Goal: Task Accomplishment & Management: Manage account settings

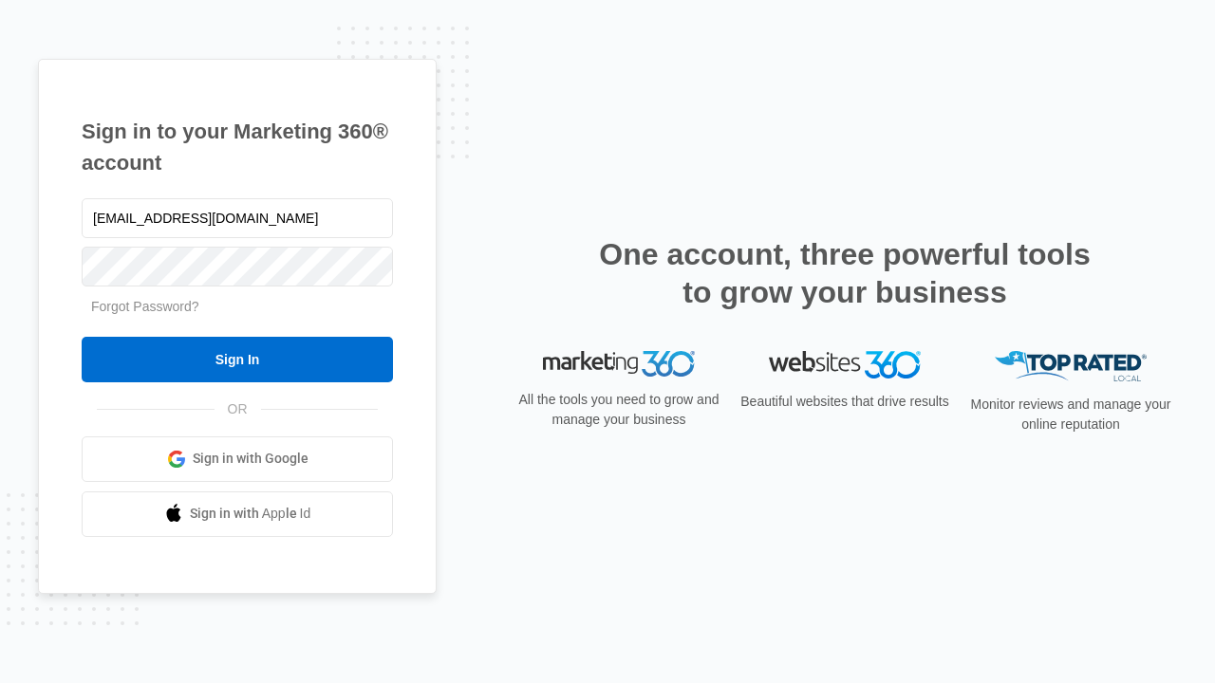
type input "dankie614@gmail.com"
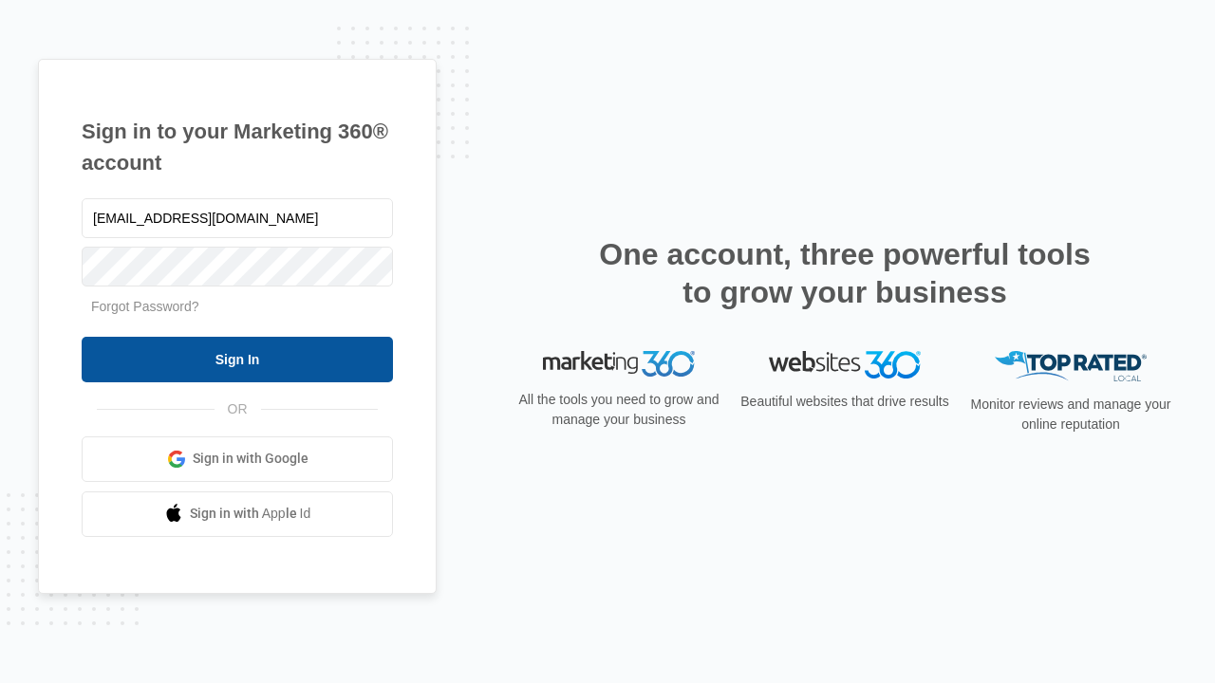
click at [237, 359] on input "Sign In" at bounding box center [237, 360] width 311 height 46
